Goal: Information Seeking & Learning: Learn about a topic

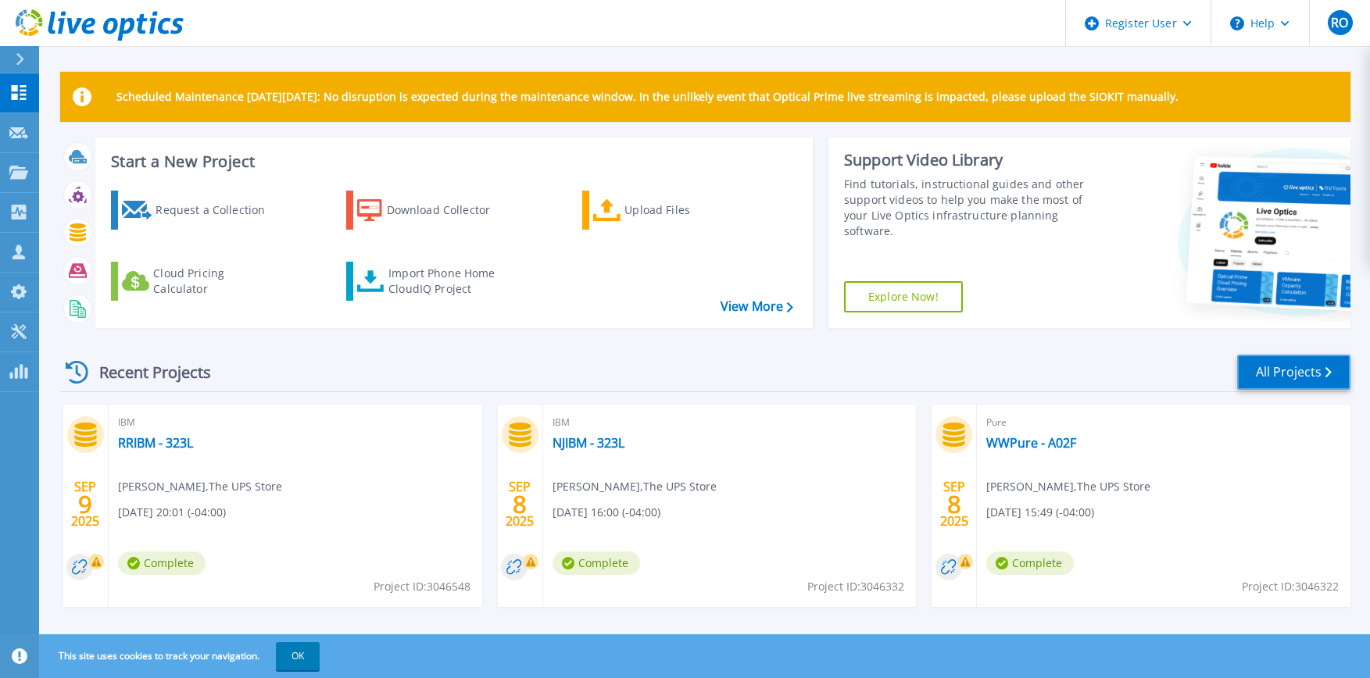
click at [1295, 369] on link "All Projects" at bounding box center [1293, 372] width 113 height 35
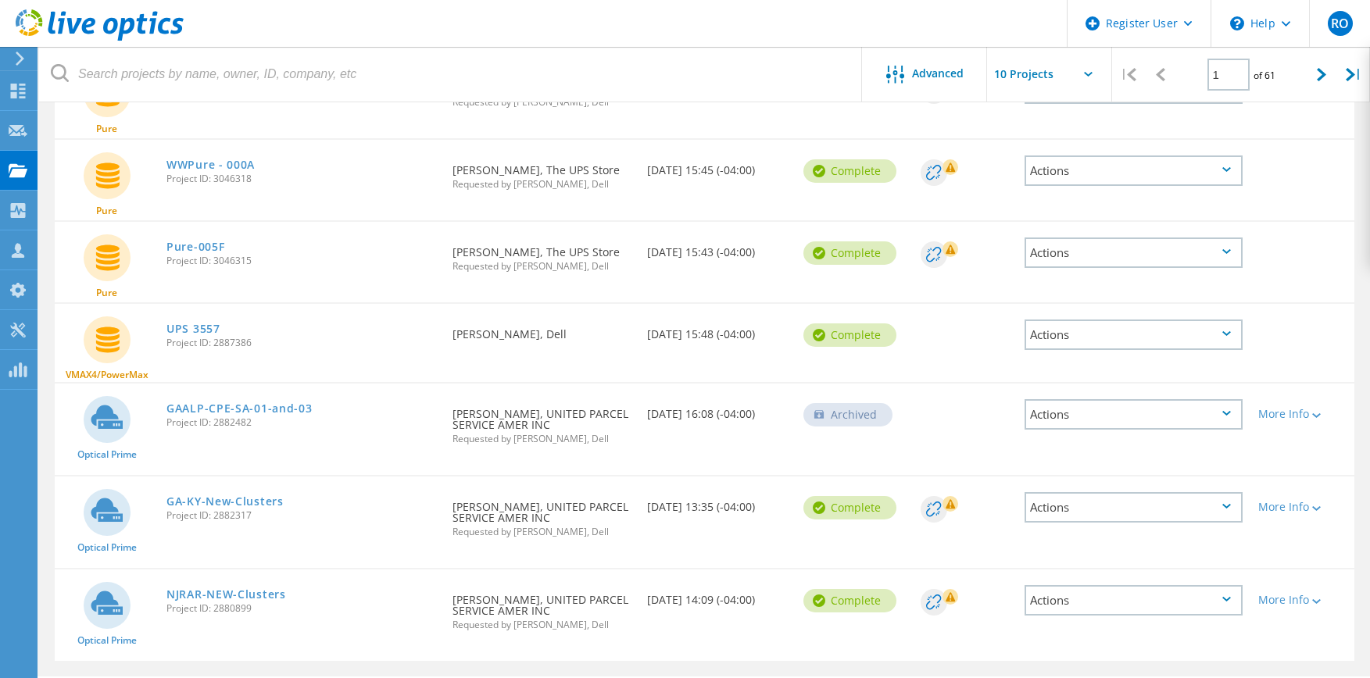
scroll to position [588, 0]
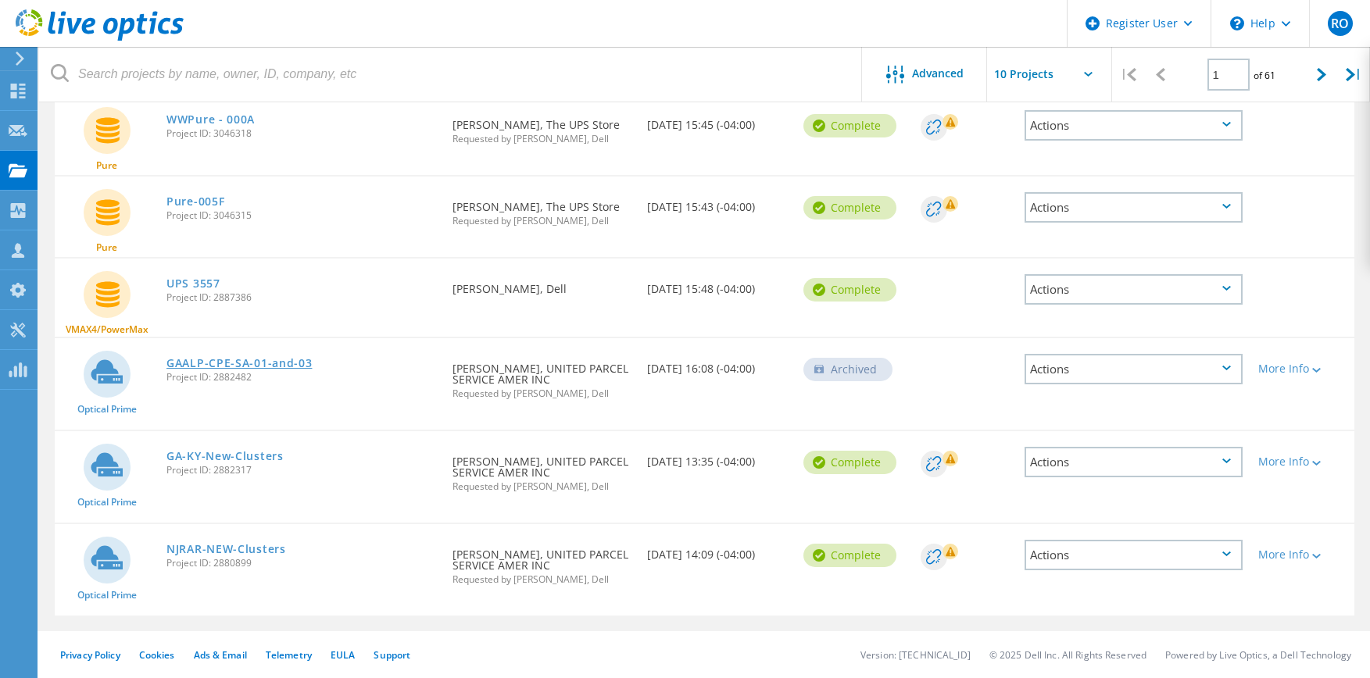
click at [267, 365] on link "GAALP-CPE-SA-01-and-03" at bounding box center [238, 363] width 145 height 11
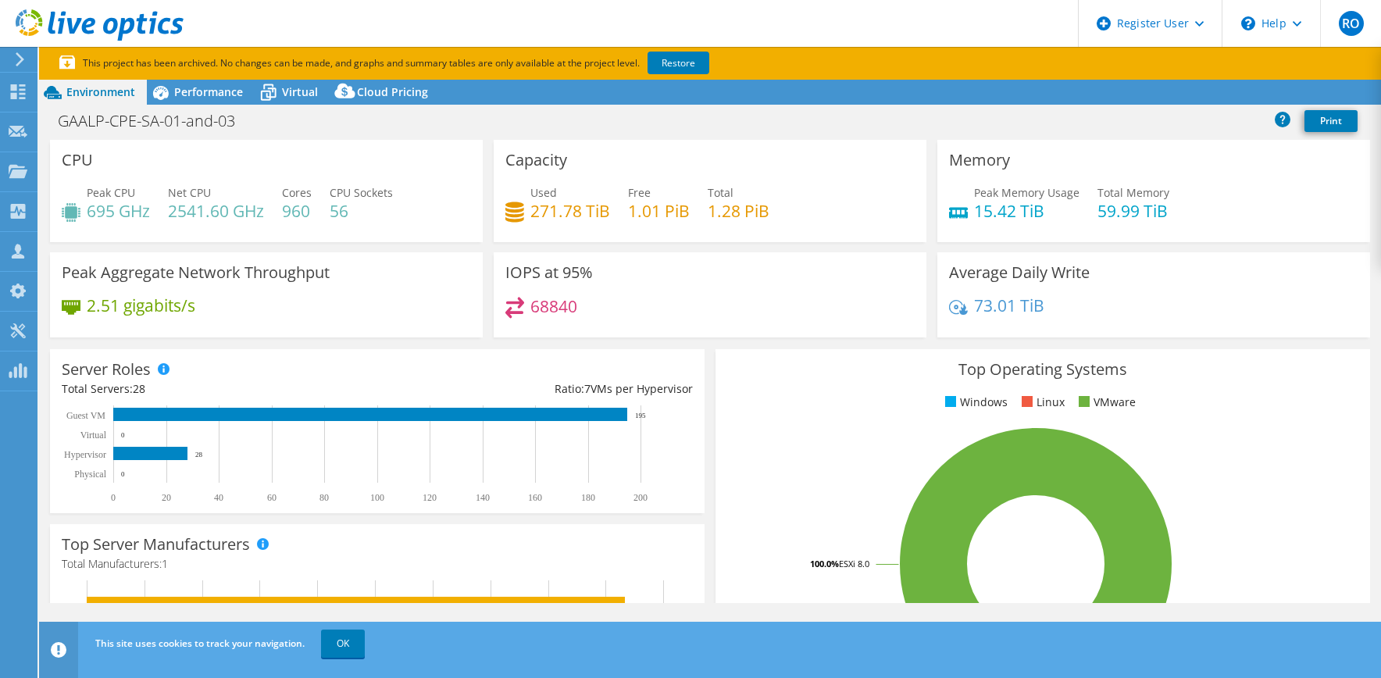
select select "USD"
click at [210, 90] on span "Performance" at bounding box center [208, 91] width 69 height 15
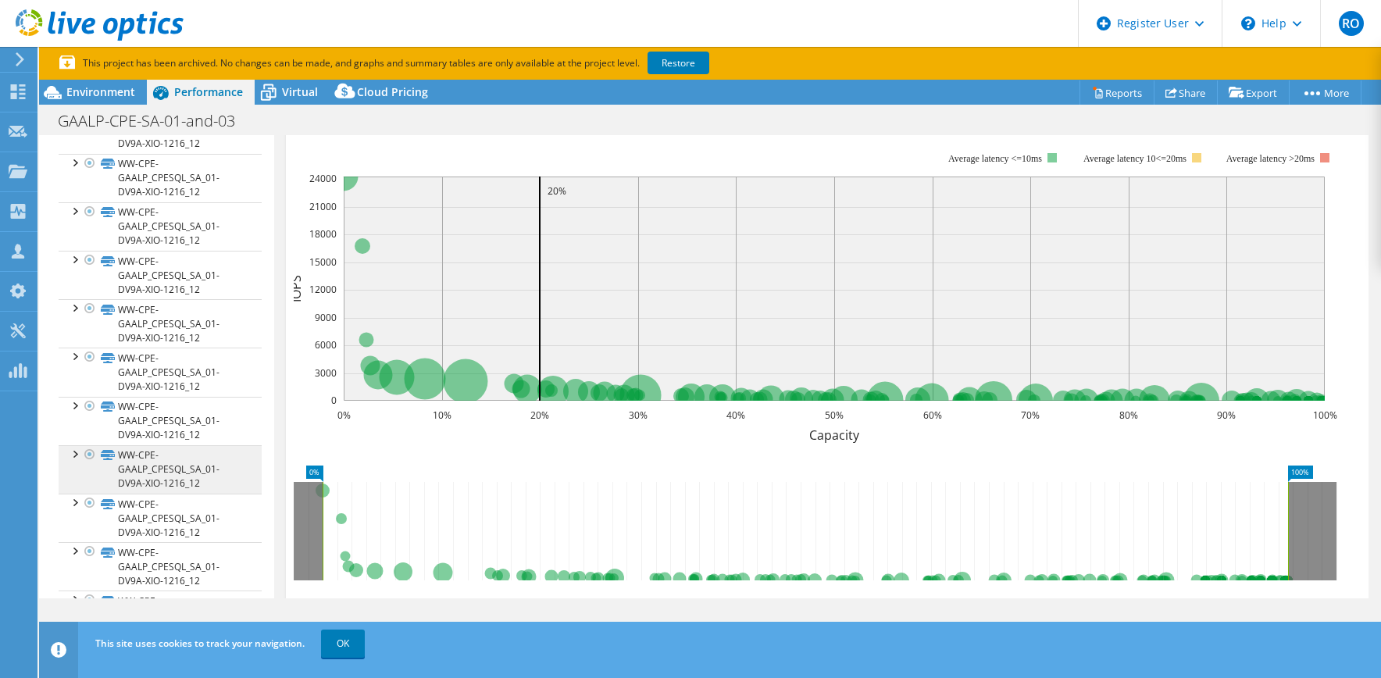
scroll to position [1406, 0]
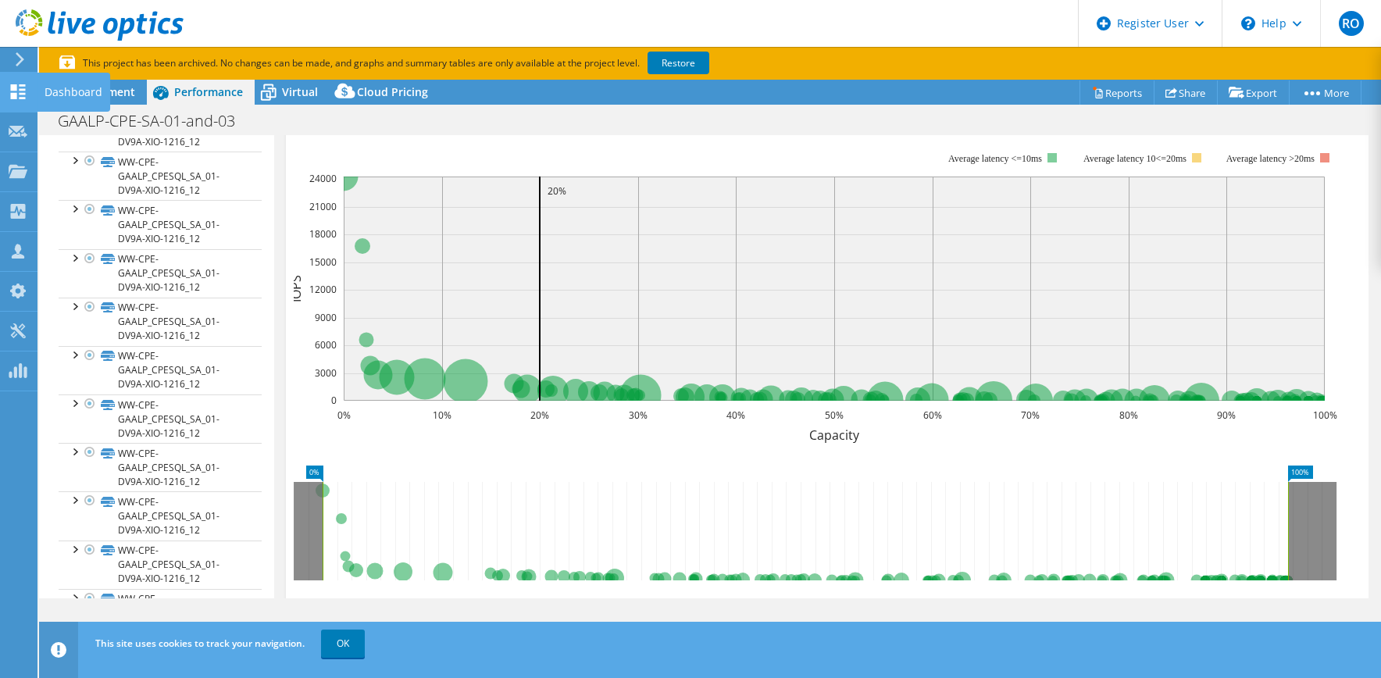
click at [93, 91] on div "Dashboard" at bounding box center [73, 92] width 73 height 39
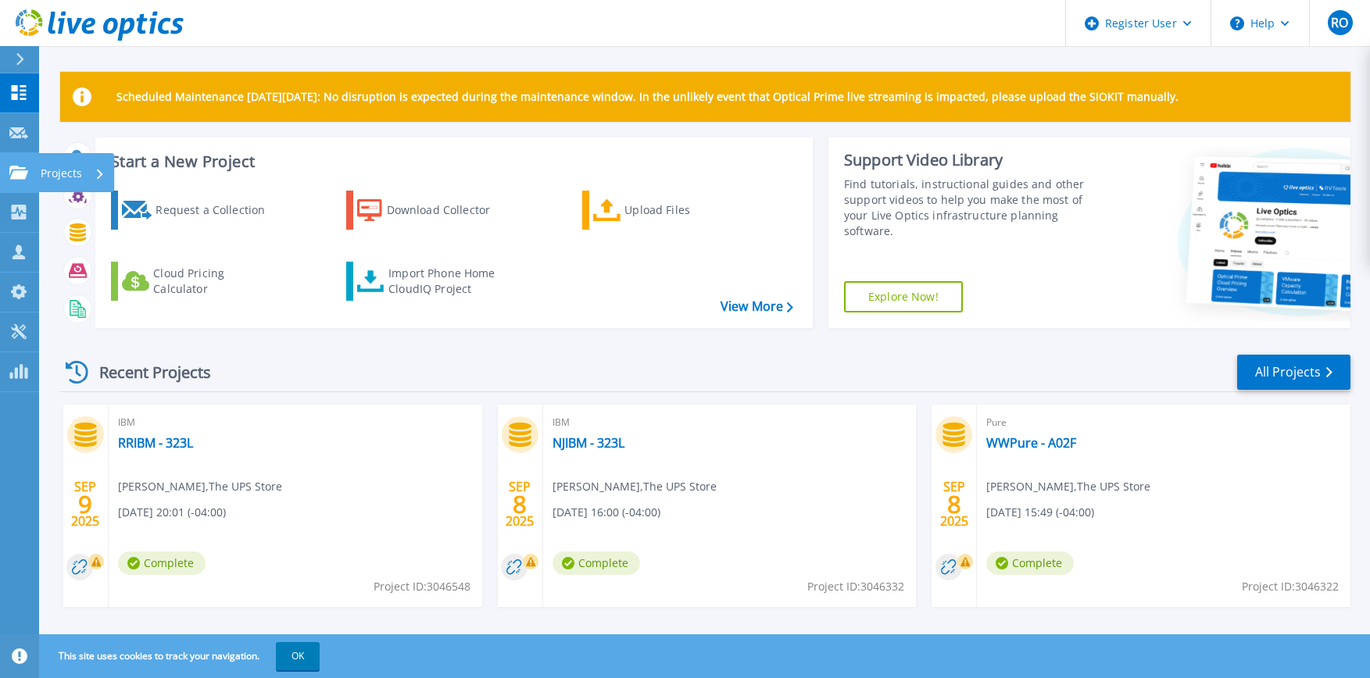
click at [38, 172] on div "Projects" at bounding box center [76, 172] width 76 height 39
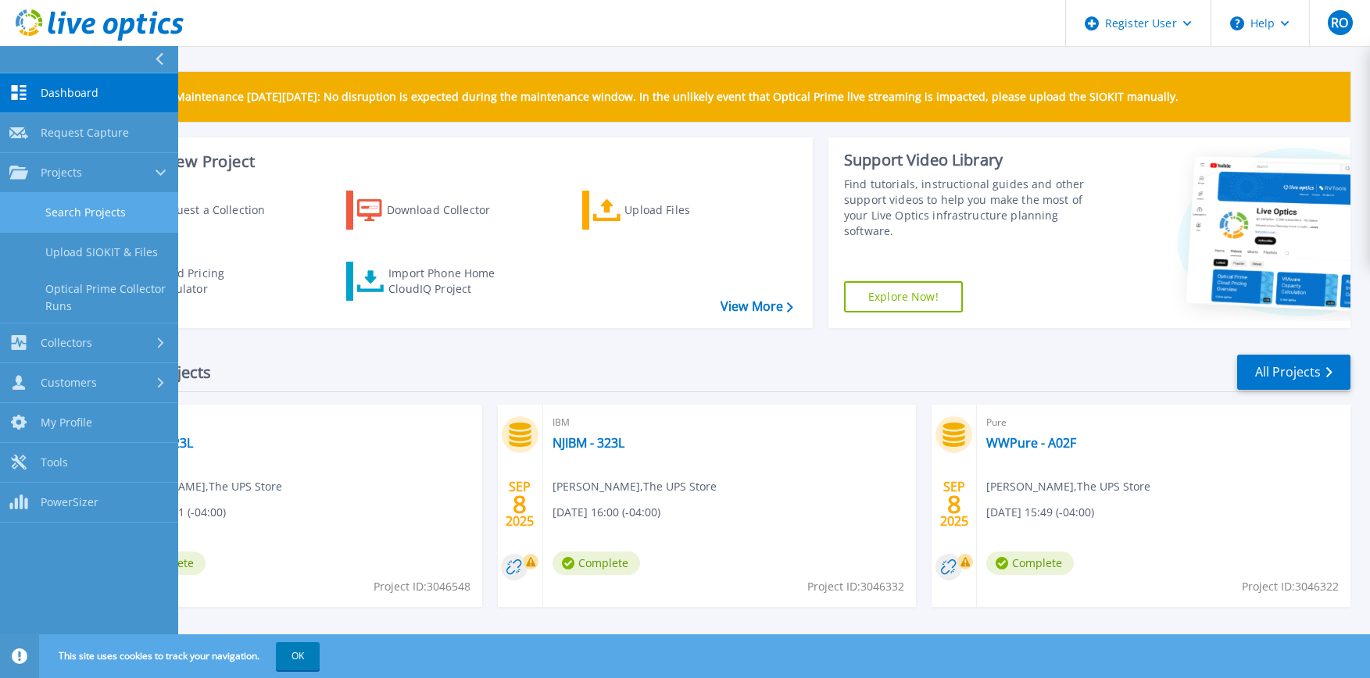
click at [105, 209] on link "Search Projects" at bounding box center [89, 213] width 178 height 40
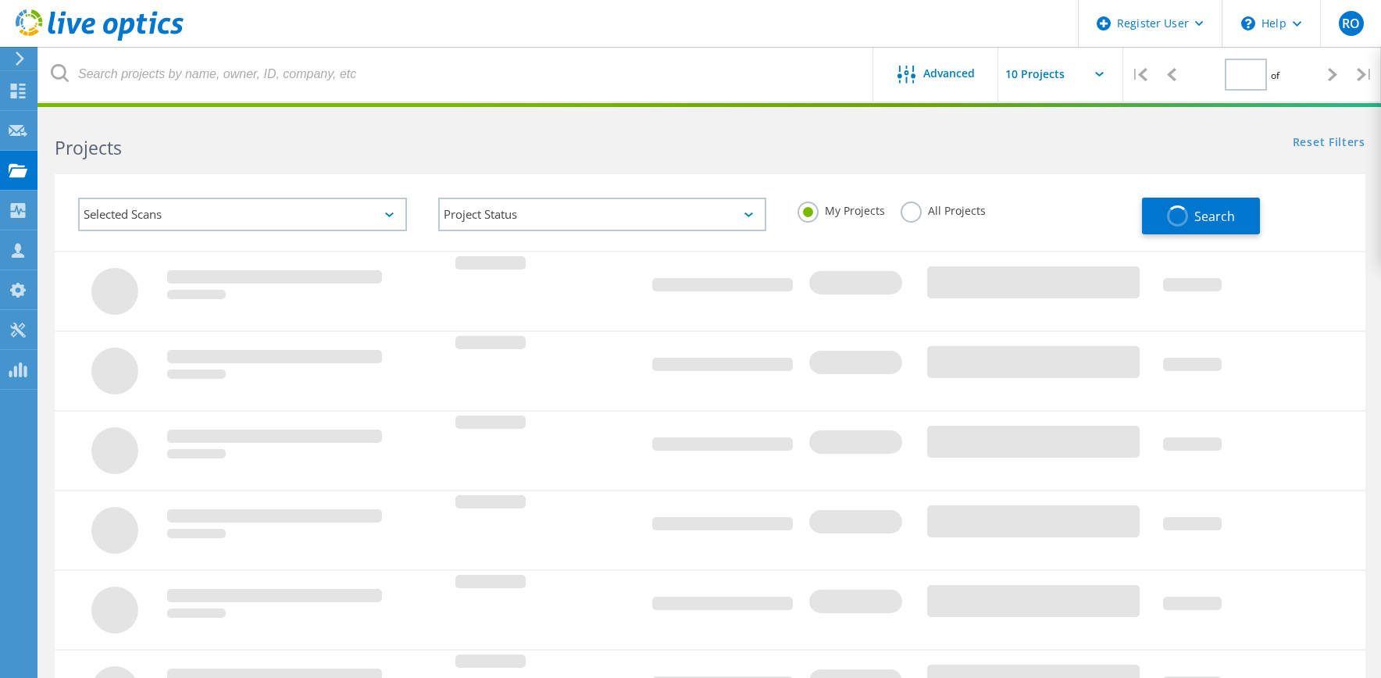
type input "1"
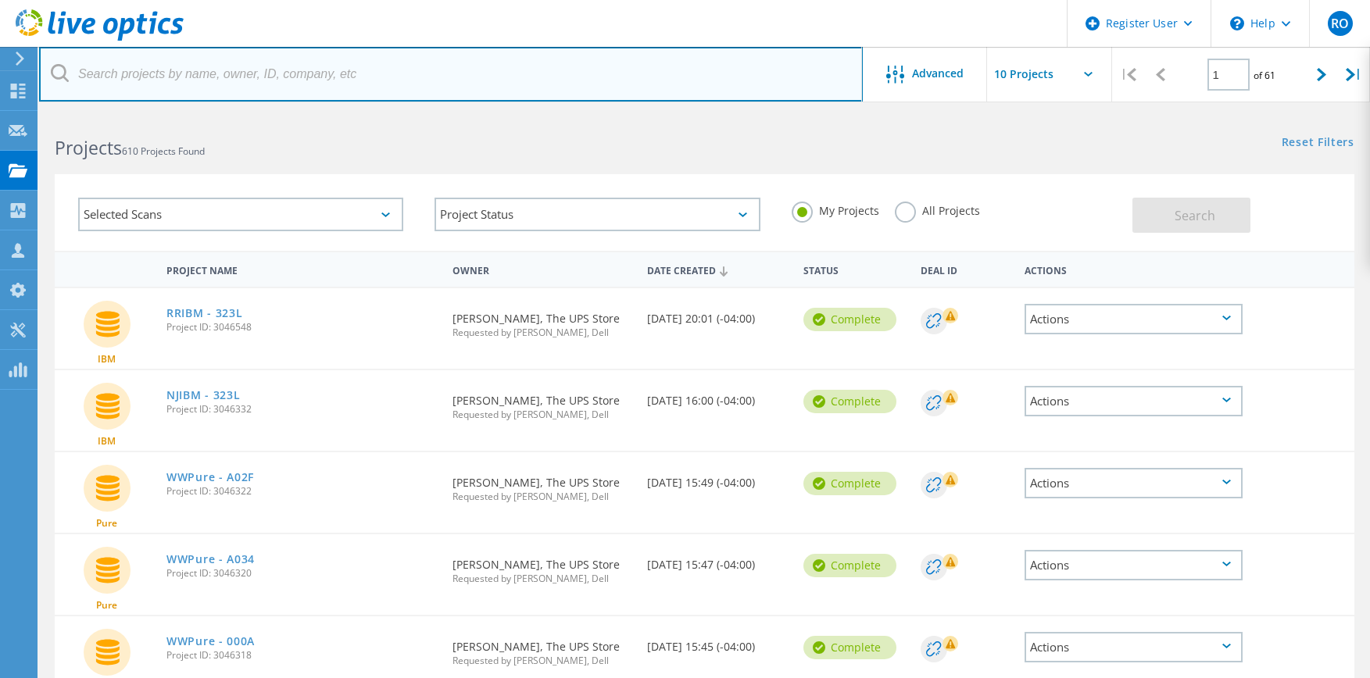
click at [255, 72] on input "text" at bounding box center [451, 74] width 824 height 55
type input "Sr"
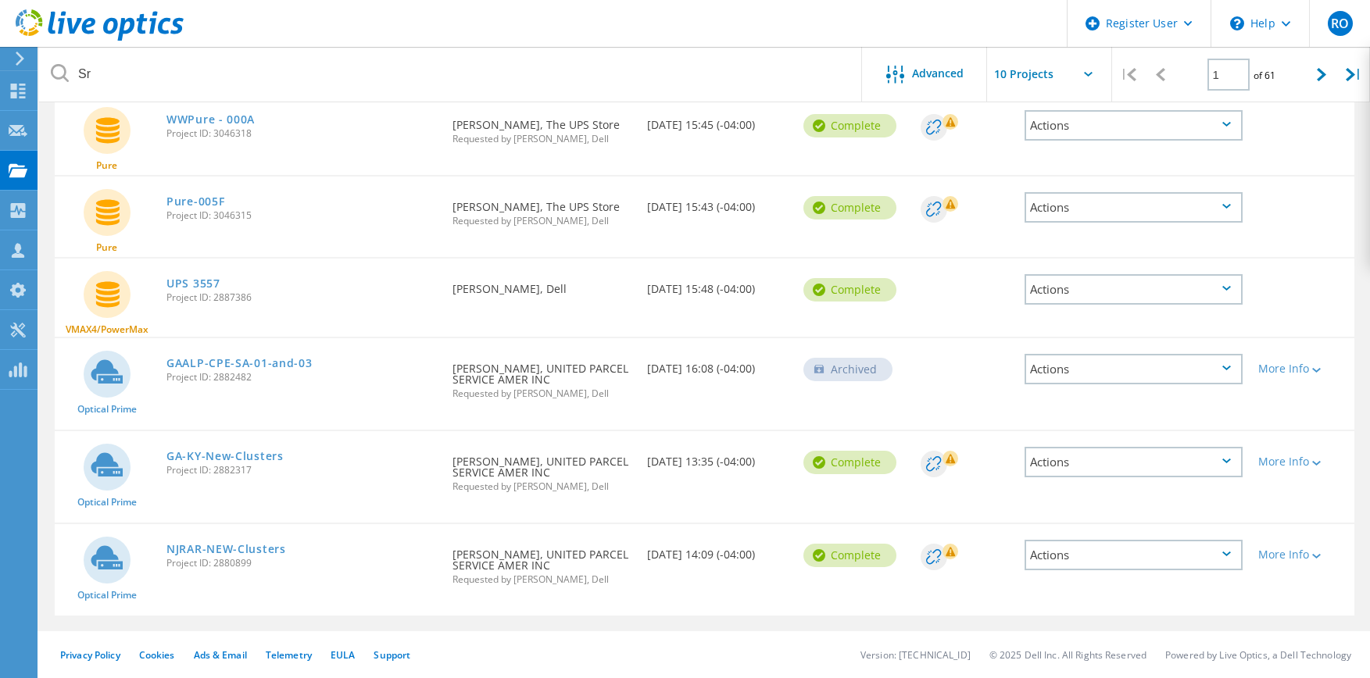
scroll to position [588, 0]
click at [233, 453] on link "GA-KY-New-Clusters" at bounding box center [224, 456] width 117 height 11
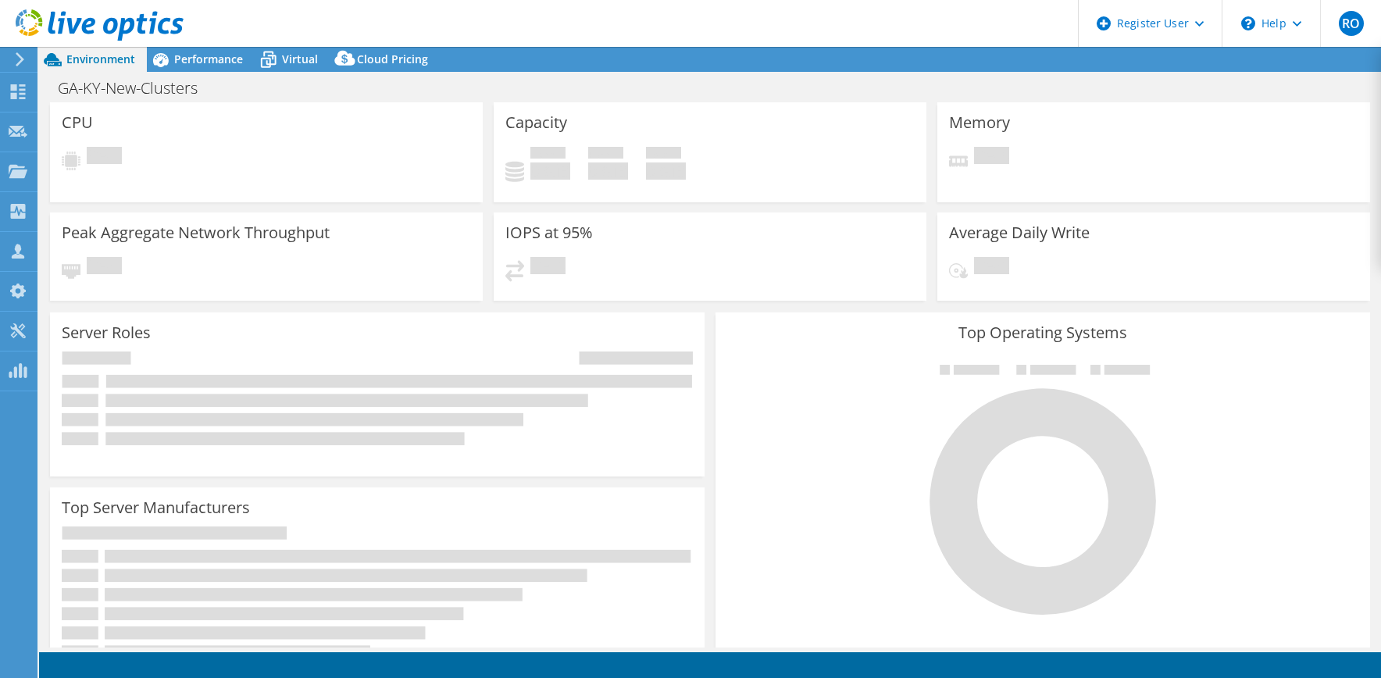
select select "USEast"
select select "USD"
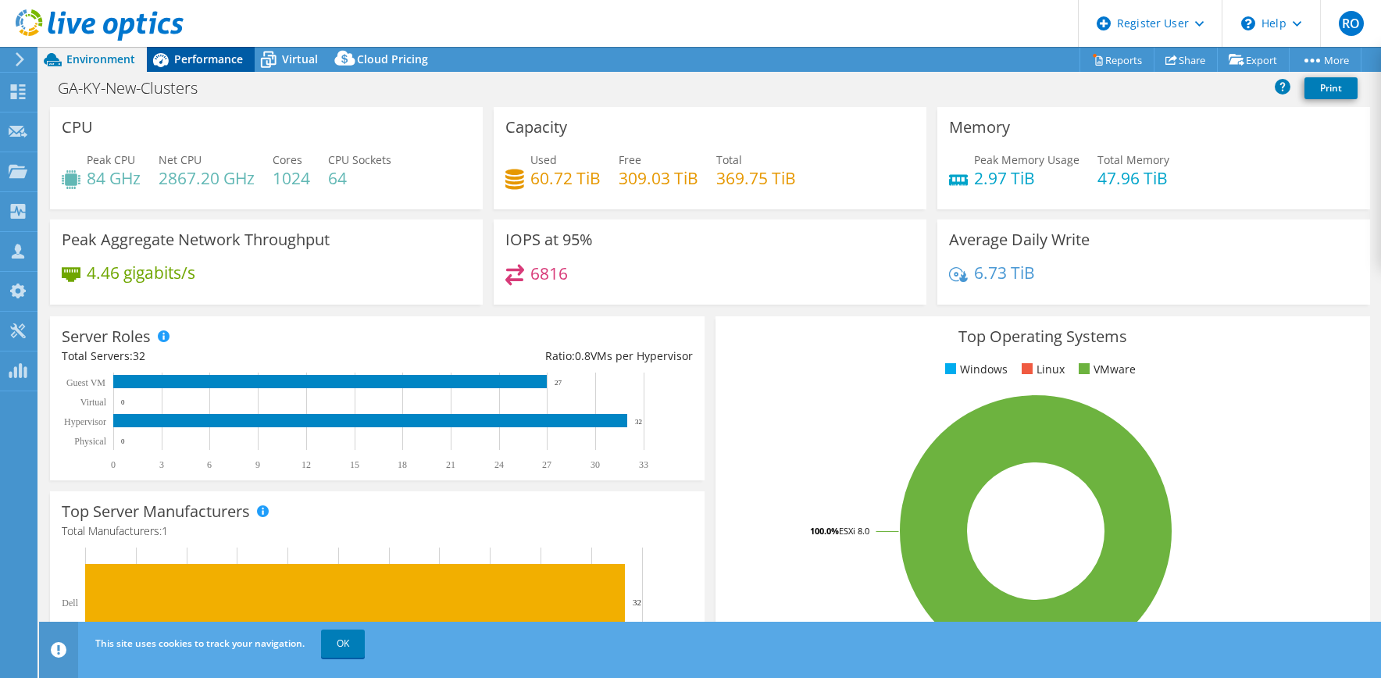
click at [203, 67] on div "Performance" at bounding box center [201, 59] width 108 height 25
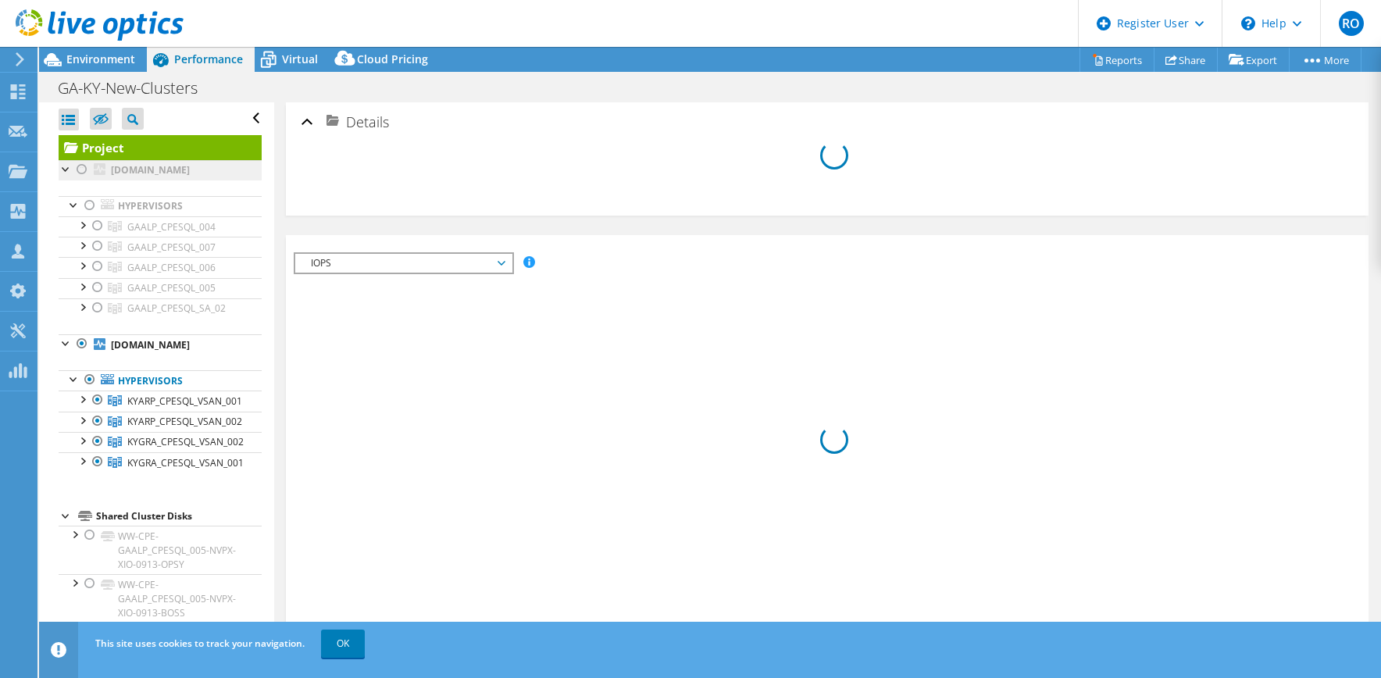
click at [84, 454] on div at bounding box center [82, 460] width 16 height 16
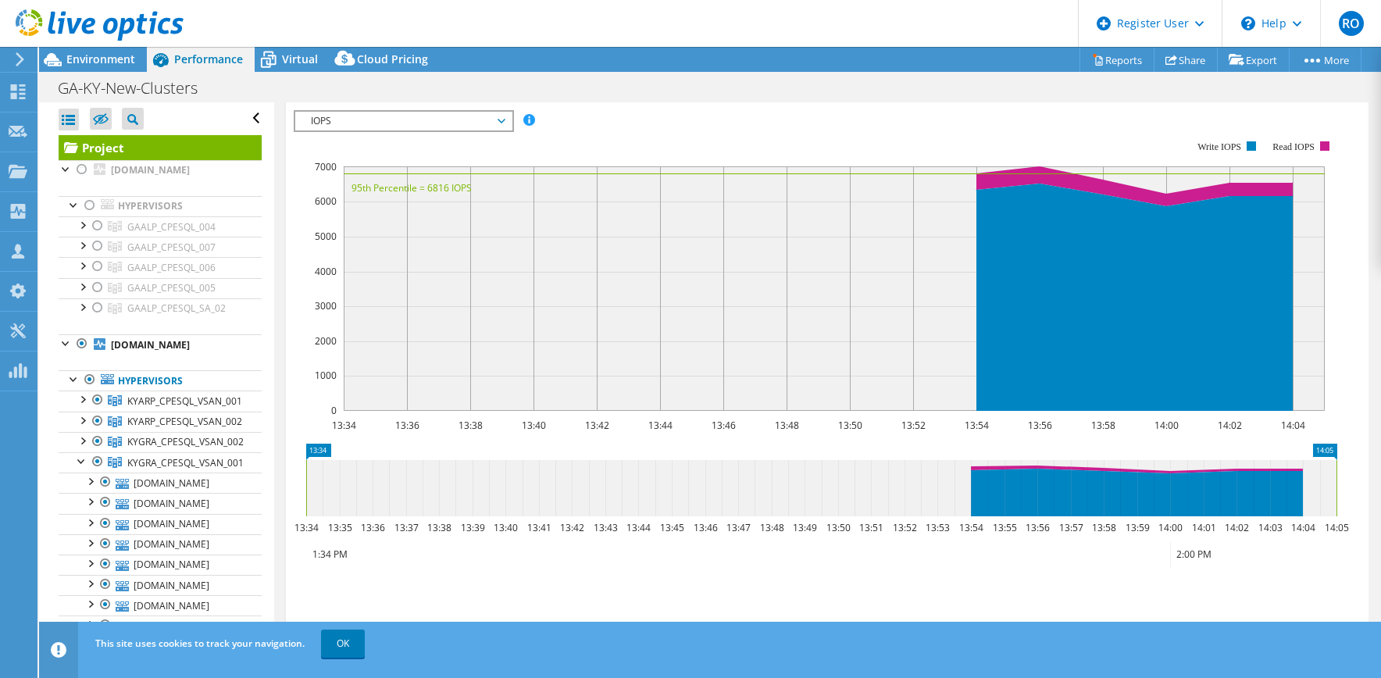
scroll to position [313, 0]
